Goal: Task Accomplishment & Management: Complete application form

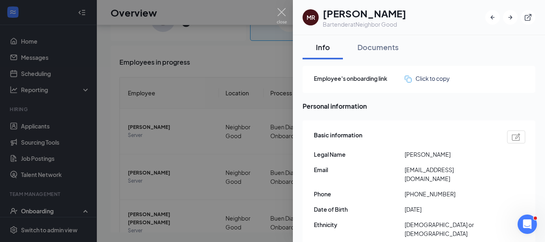
scroll to position [81, 0]
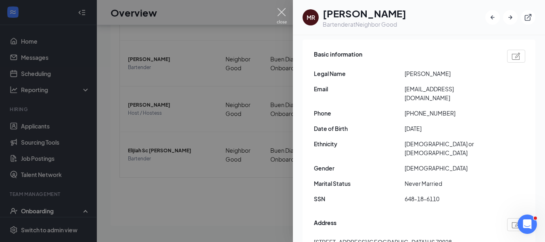
click at [283, 15] on img at bounding box center [282, 16] width 10 height 16
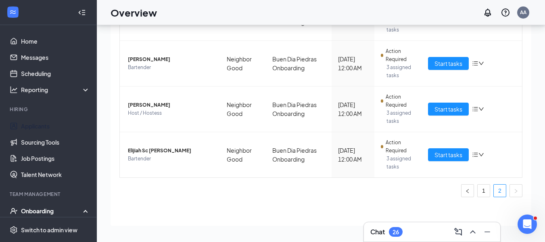
drag, startPoint x: 38, startPoint y: 129, endPoint x: 516, endPoint y: 142, distance: 478.4
click at [38, 129] on link "Applicants" at bounding box center [55, 126] width 69 height 16
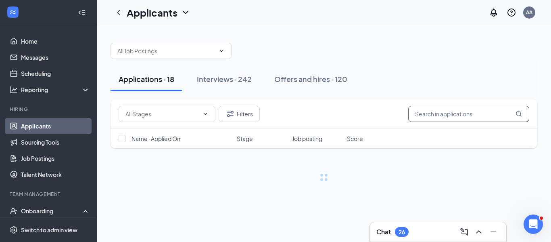
click at [456, 119] on input "text" at bounding box center [468, 114] width 121 height 16
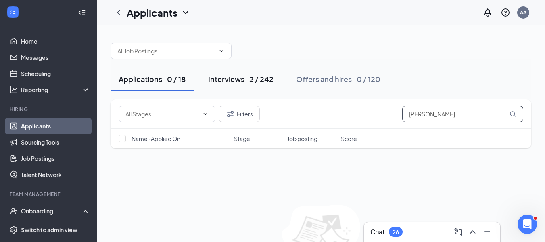
type input "[PERSON_NAME]"
click at [244, 83] on div "Interviews · 2 / 242" at bounding box center [240, 79] width 65 height 10
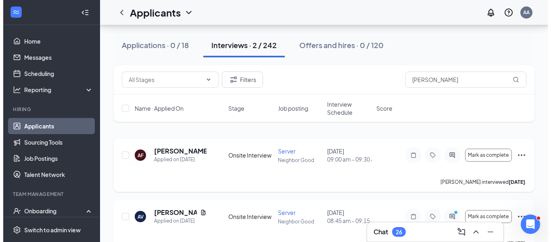
scroll to position [40, 0]
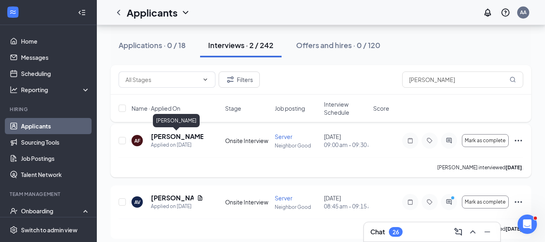
click at [178, 133] on h5 "[PERSON_NAME]" at bounding box center [177, 136] width 52 height 9
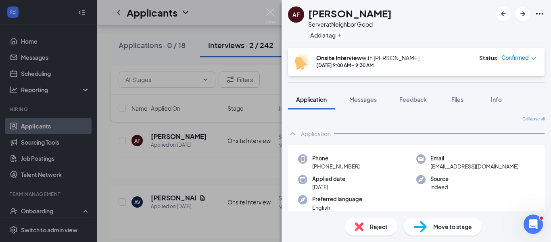
click at [435, 227] on span "Move to stage" at bounding box center [452, 226] width 39 height 9
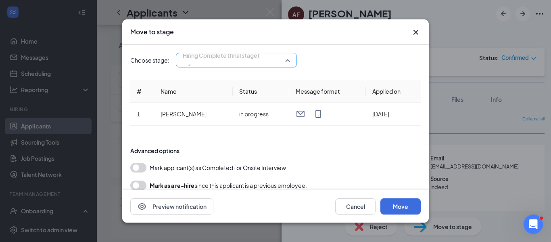
click at [259, 60] on span "Hiring Complete (final stage)" at bounding box center [221, 60] width 77 height 22
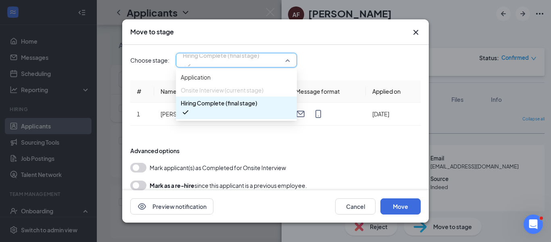
click at [233, 107] on span "Hiring Complete (final stage)" at bounding box center [219, 102] width 77 height 9
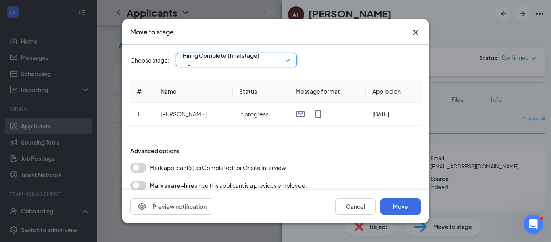
click at [394, 197] on div "Preview notification Cancel Move" at bounding box center [275, 206] width 306 height 32
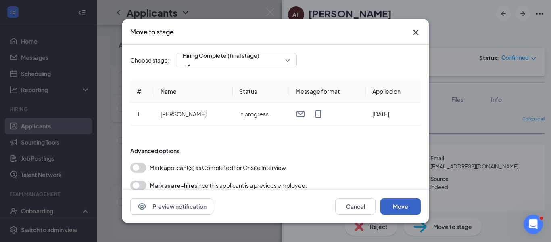
click at [398, 208] on button "Move" at bounding box center [400, 206] width 40 height 16
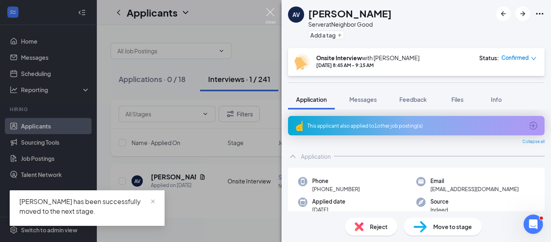
click at [274, 10] on img at bounding box center [270, 16] width 10 height 16
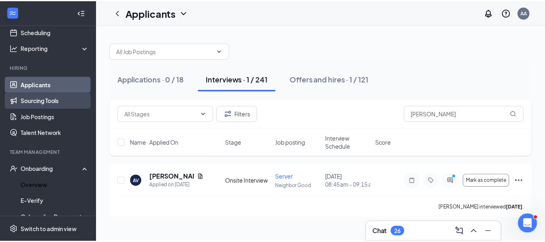
scroll to position [81, 0]
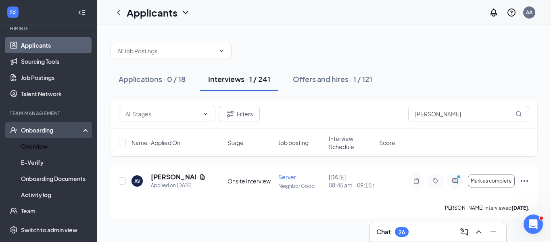
drag, startPoint x: 51, startPoint y: 144, endPoint x: 67, endPoint y: 138, distance: 16.7
click at [51, 144] on link "Overview" at bounding box center [55, 146] width 69 height 16
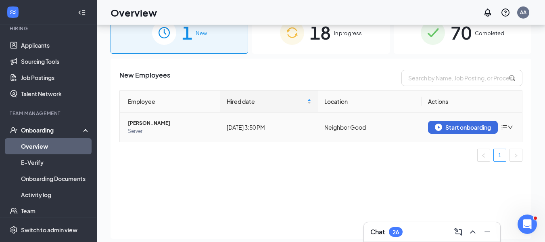
scroll to position [36, 0]
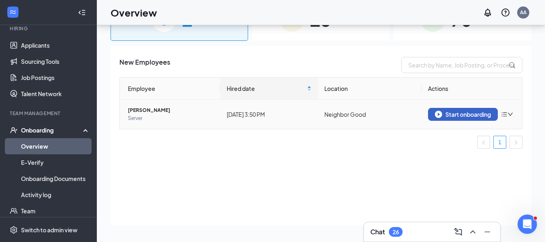
click at [473, 112] on div "Start onboarding" at bounding box center [463, 113] width 56 height 7
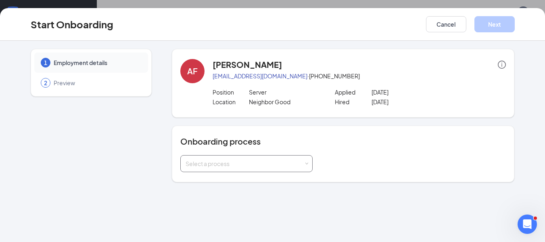
click at [226, 167] on div "Select a process" at bounding box center [244, 163] width 118 height 8
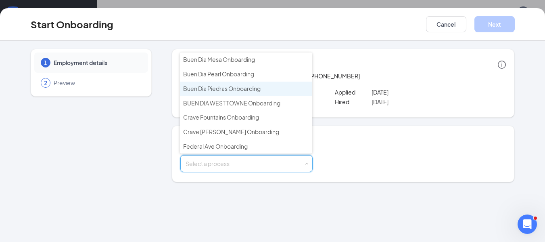
click at [233, 90] on span "Buen Dia Piedras Onboarding" at bounding box center [221, 88] width 77 height 7
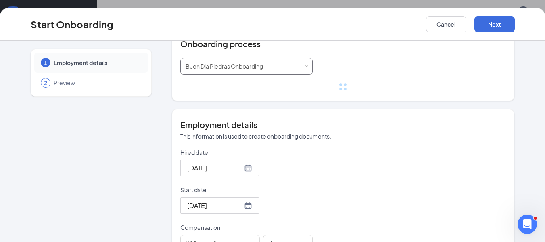
scroll to position [111, 0]
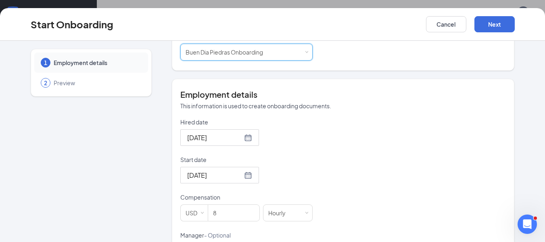
click at [219, 175] on input "[DATE]" at bounding box center [214, 175] width 55 height 10
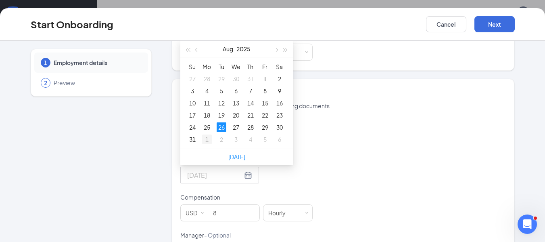
type input "[DATE]"
click at [205, 137] on div "1" at bounding box center [207, 139] width 10 height 10
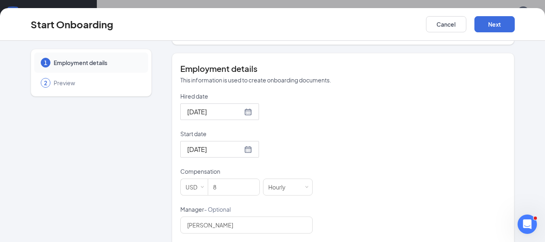
scroll to position [152, 0]
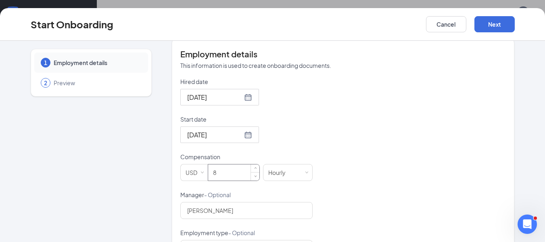
click at [224, 170] on input "8" at bounding box center [233, 172] width 51 height 16
type input "2.15"
click at [487, 24] on button "Next" at bounding box center [494, 24] width 40 height 16
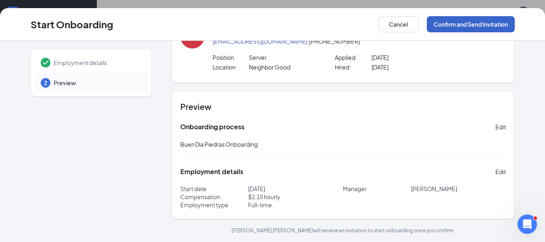
click at [462, 30] on button "Confirm and Send Invitation" at bounding box center [471, 24] width 88 height 16
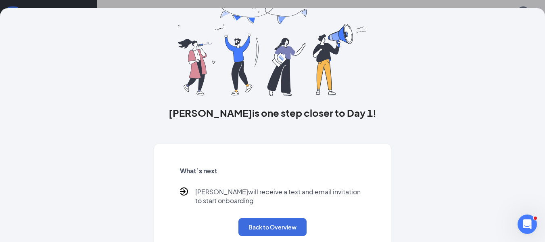
scroll to position [0, 0]
